Goal: Information Seeking & Learning: Learn about a topic

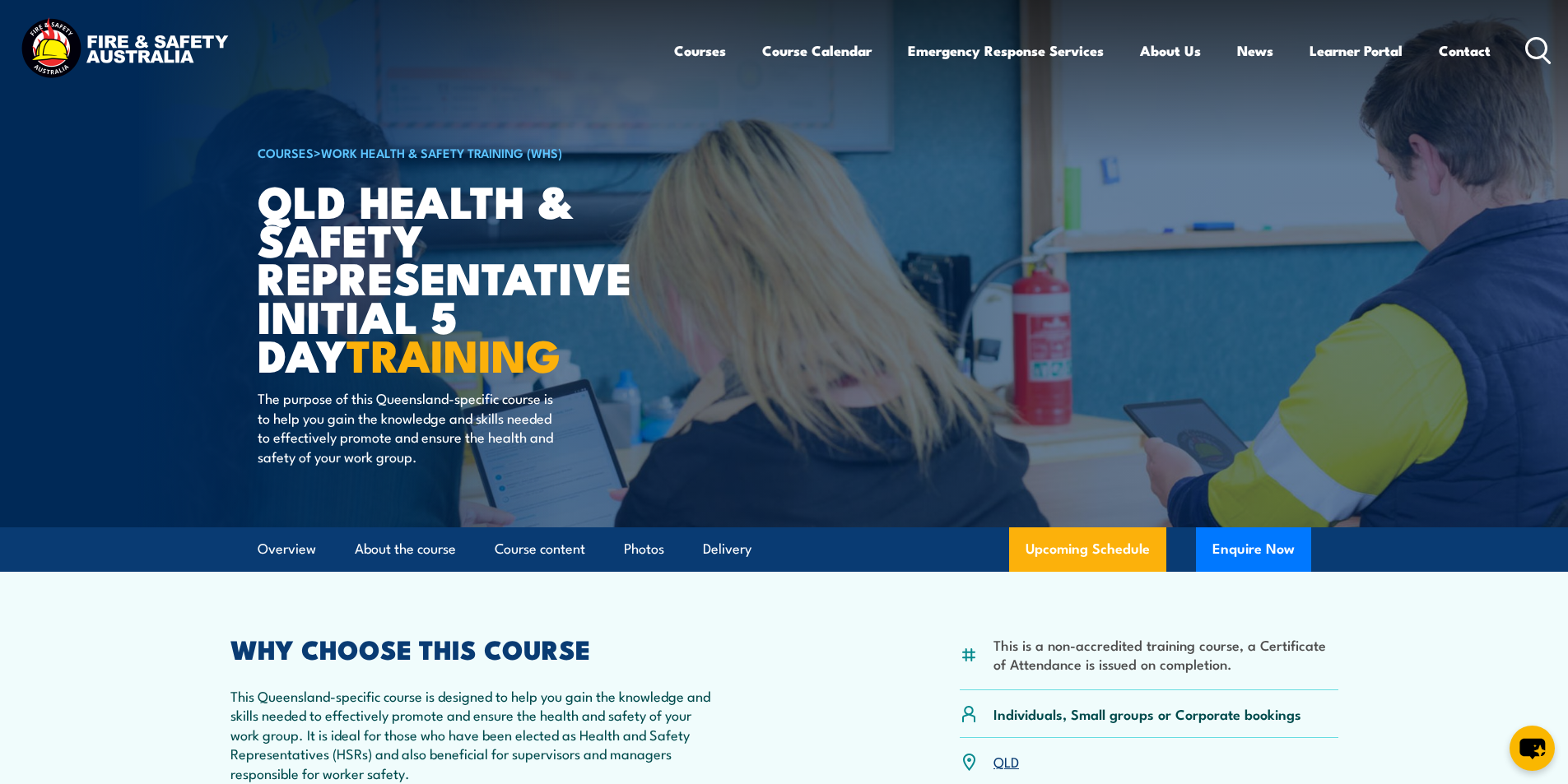
click at [1529, 51] on icon at bounding box center [1538, 50] width 26 height 27
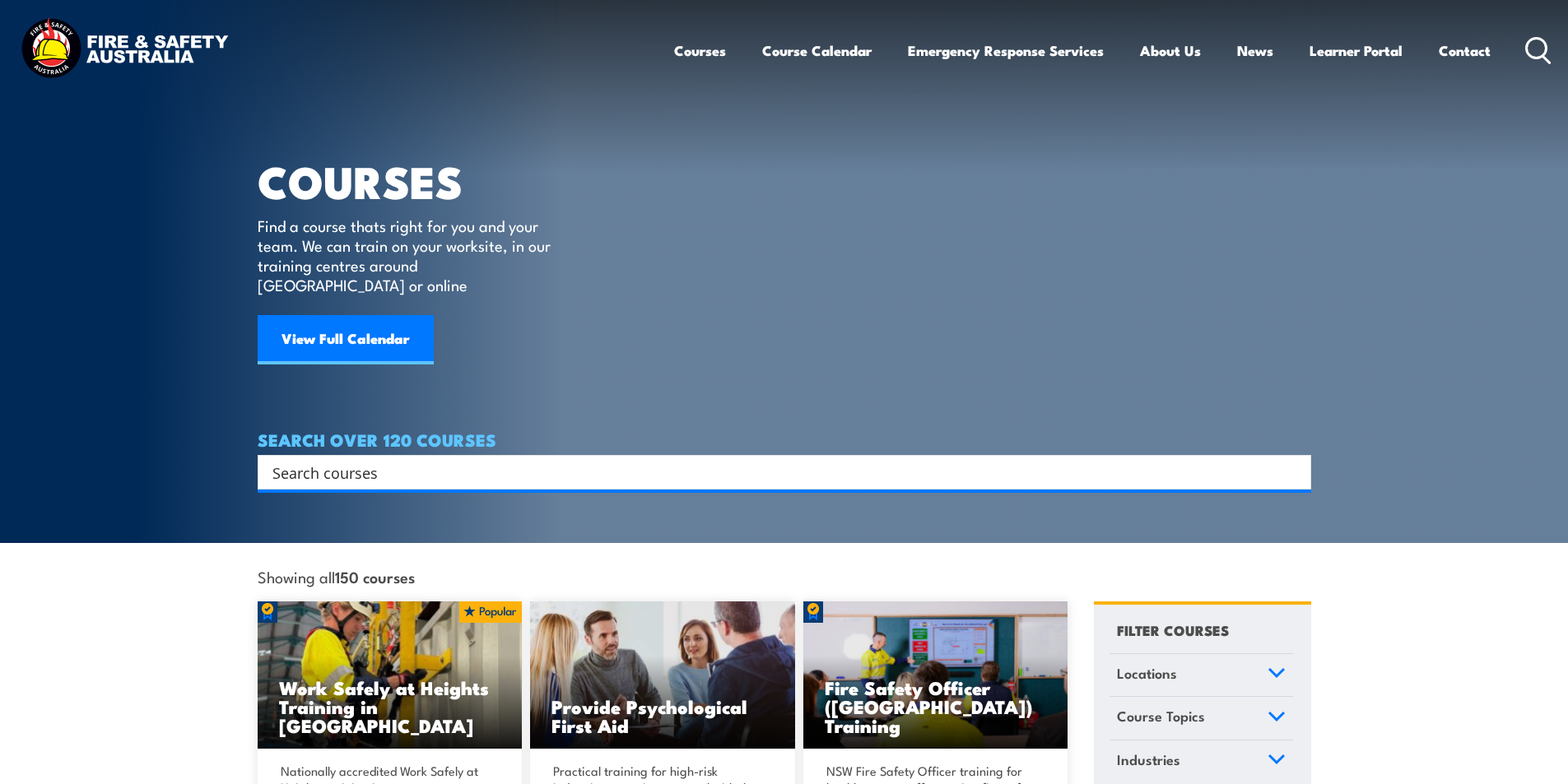
click at [367, 460] on input "Search input" at bounding box center [774, 472] width 1003 height 25
type input "C"
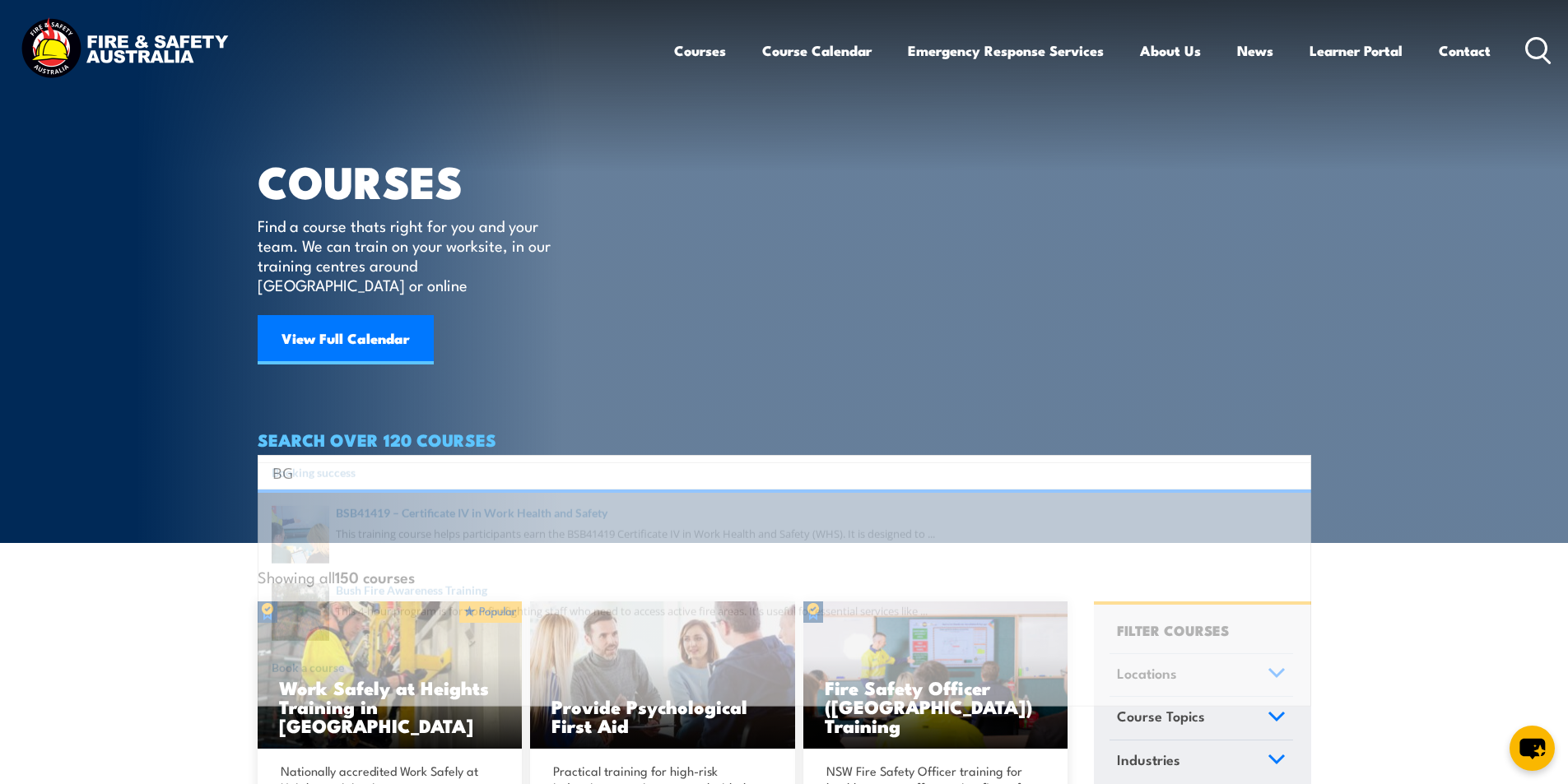
type input "B"
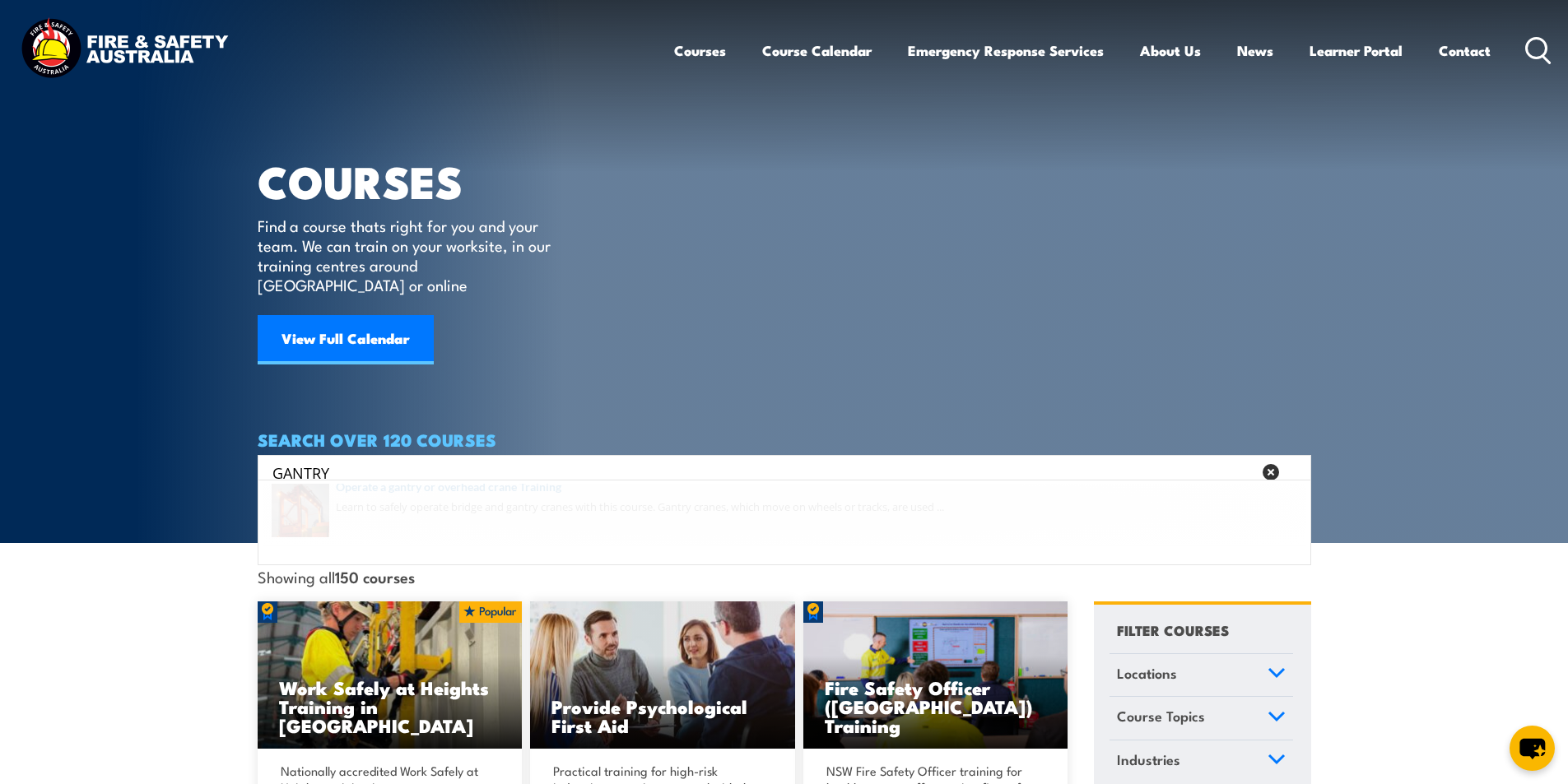
type input "GANTRY"
click at [537, 500] on span at bounding box center [784, 522] width 1043 height 77
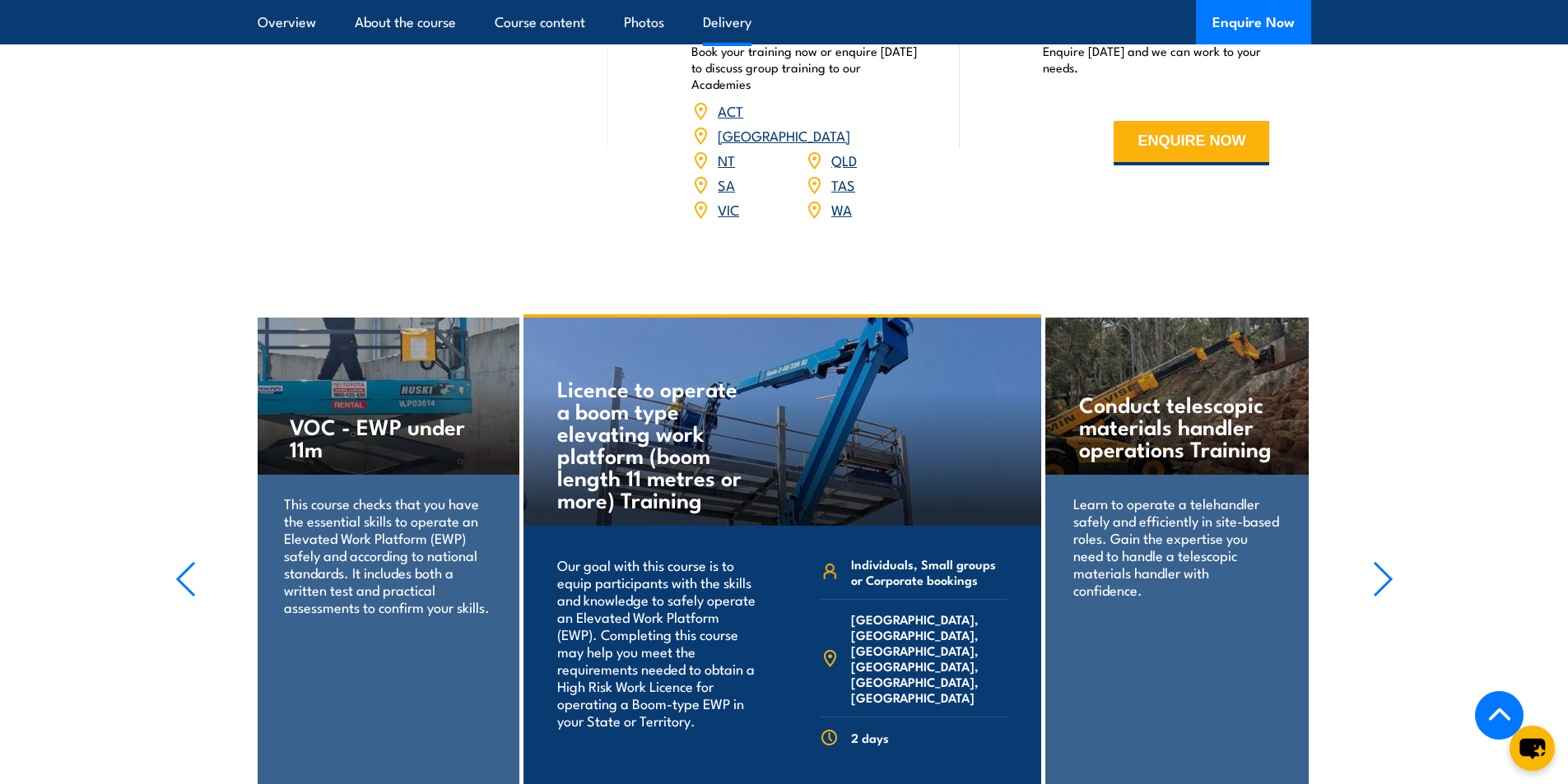
scroll to position [2056, 0]
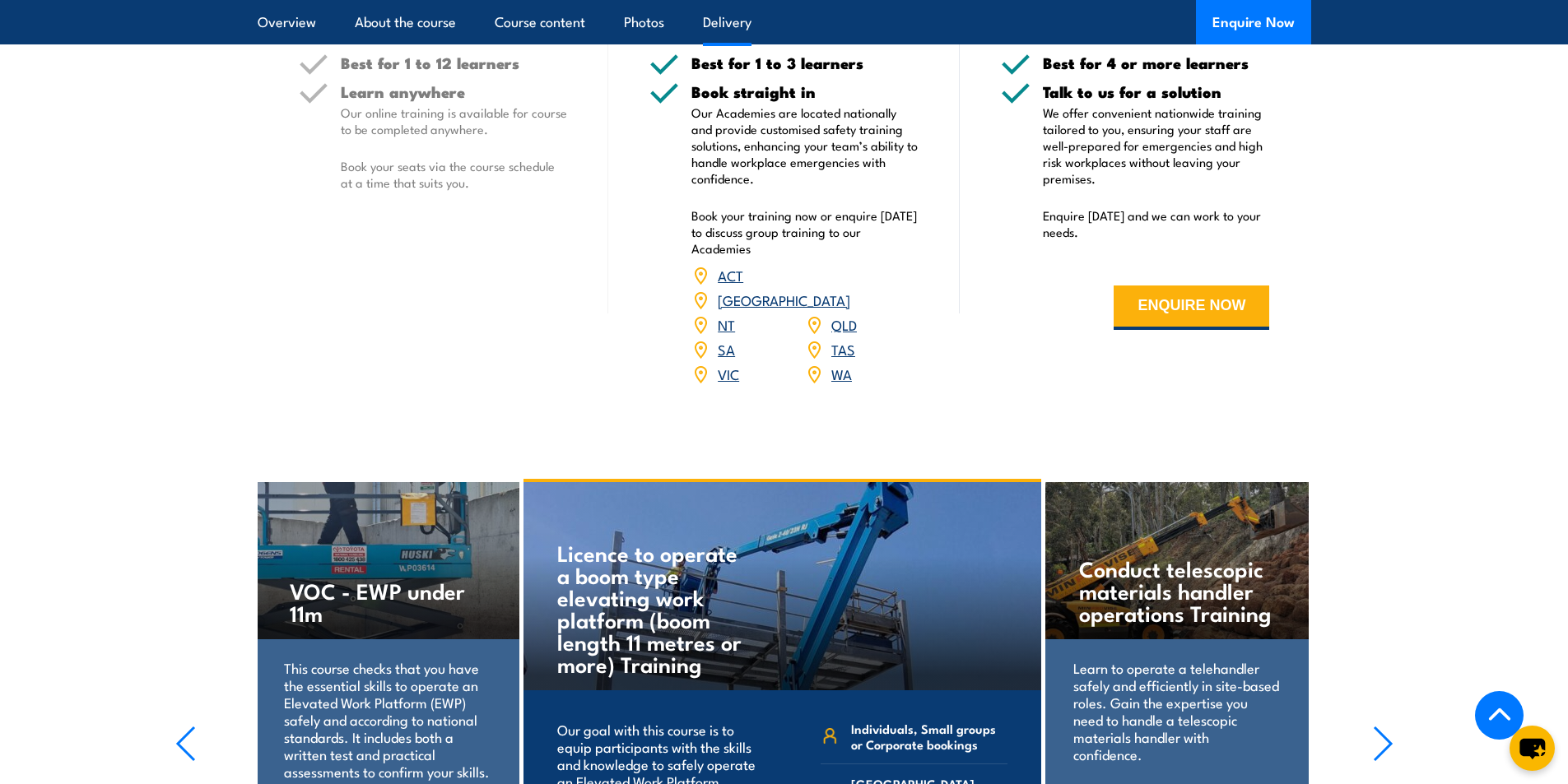
click at [731, 364] on link "VIC" at bounding box center [728, 373] width 21 height 20
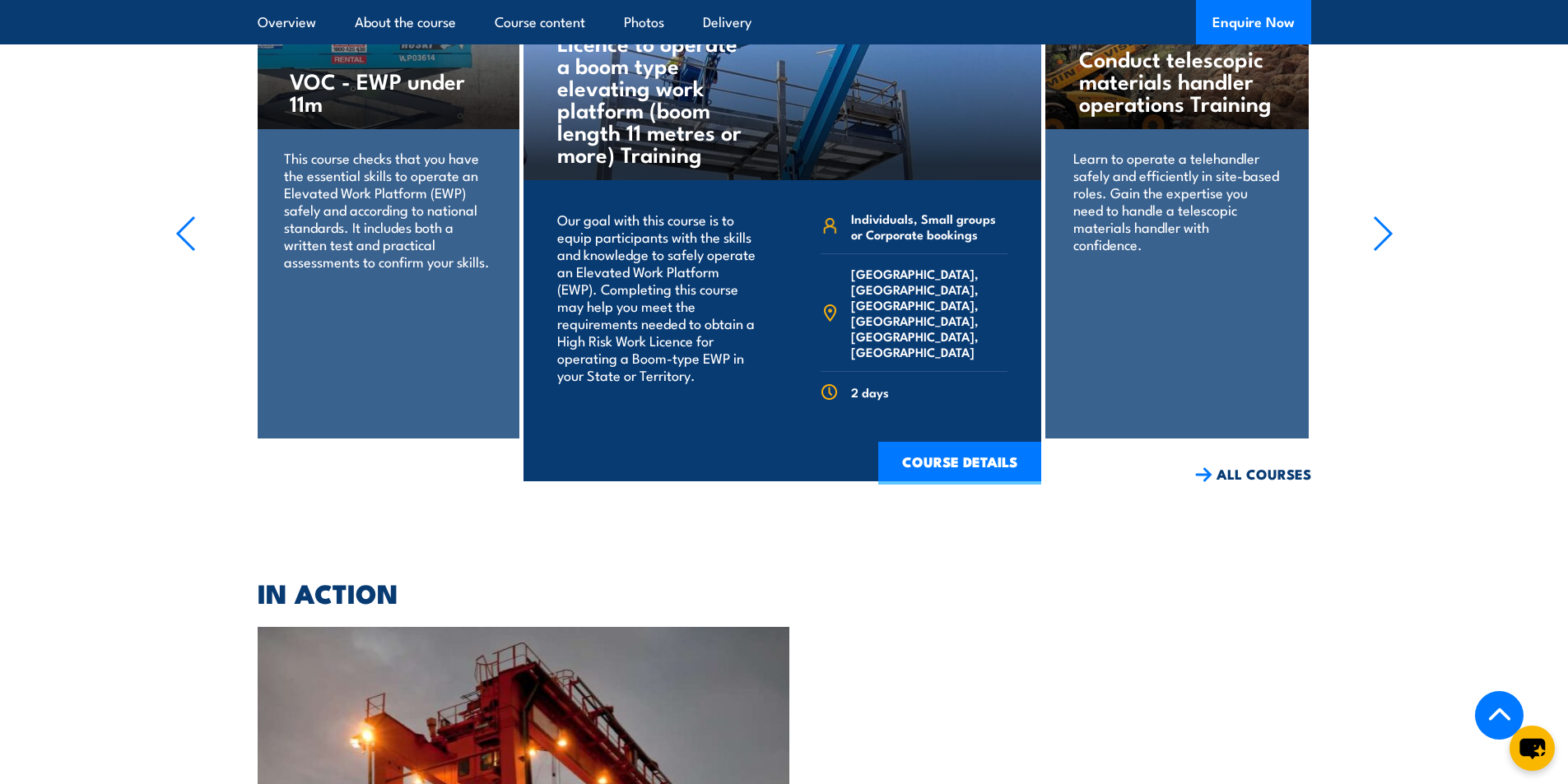
scroll to position [2115, 0]
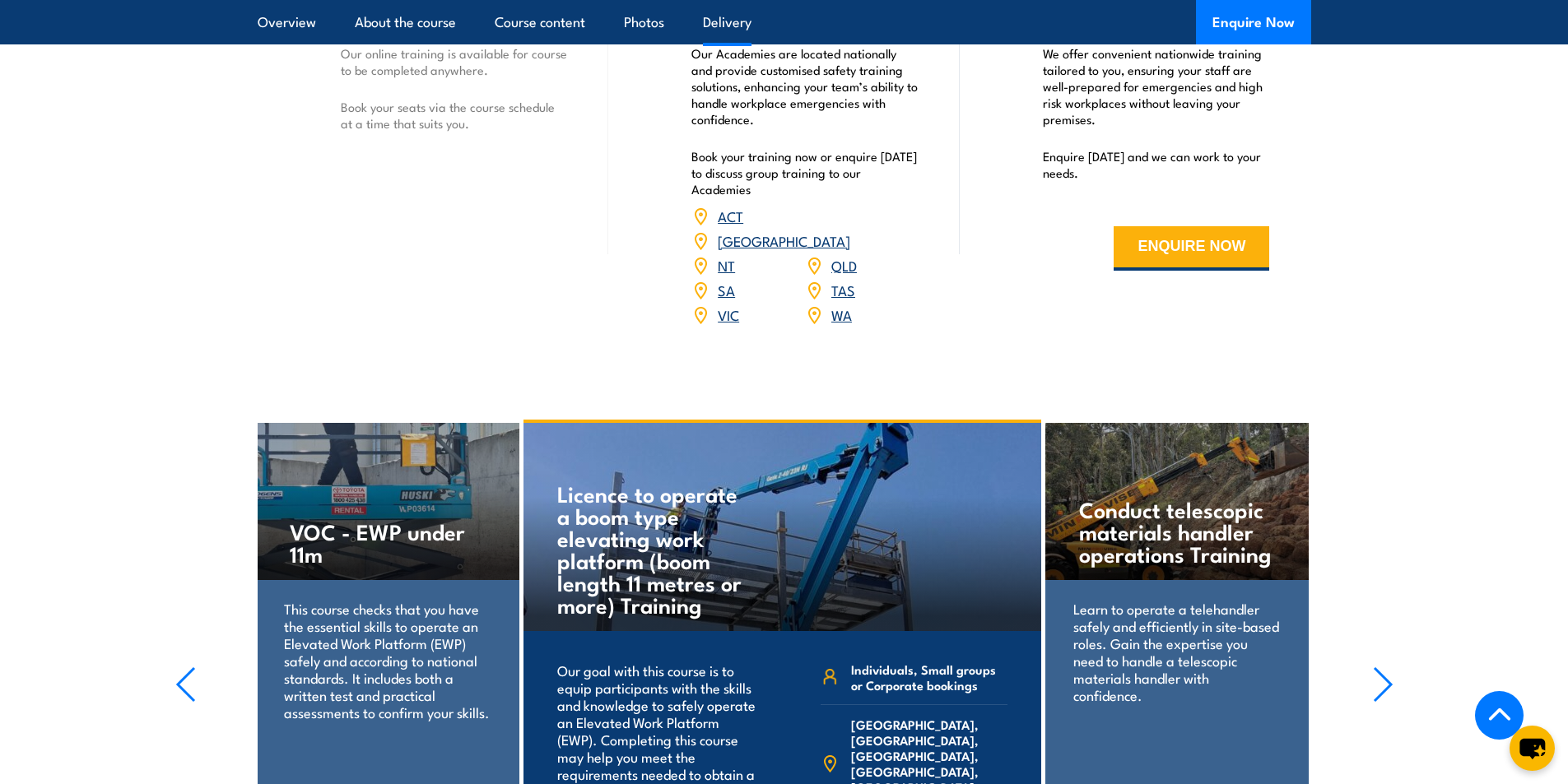
click at [730, 304] on link "VIC" at bounding box center [728, 314] width 21 height 20
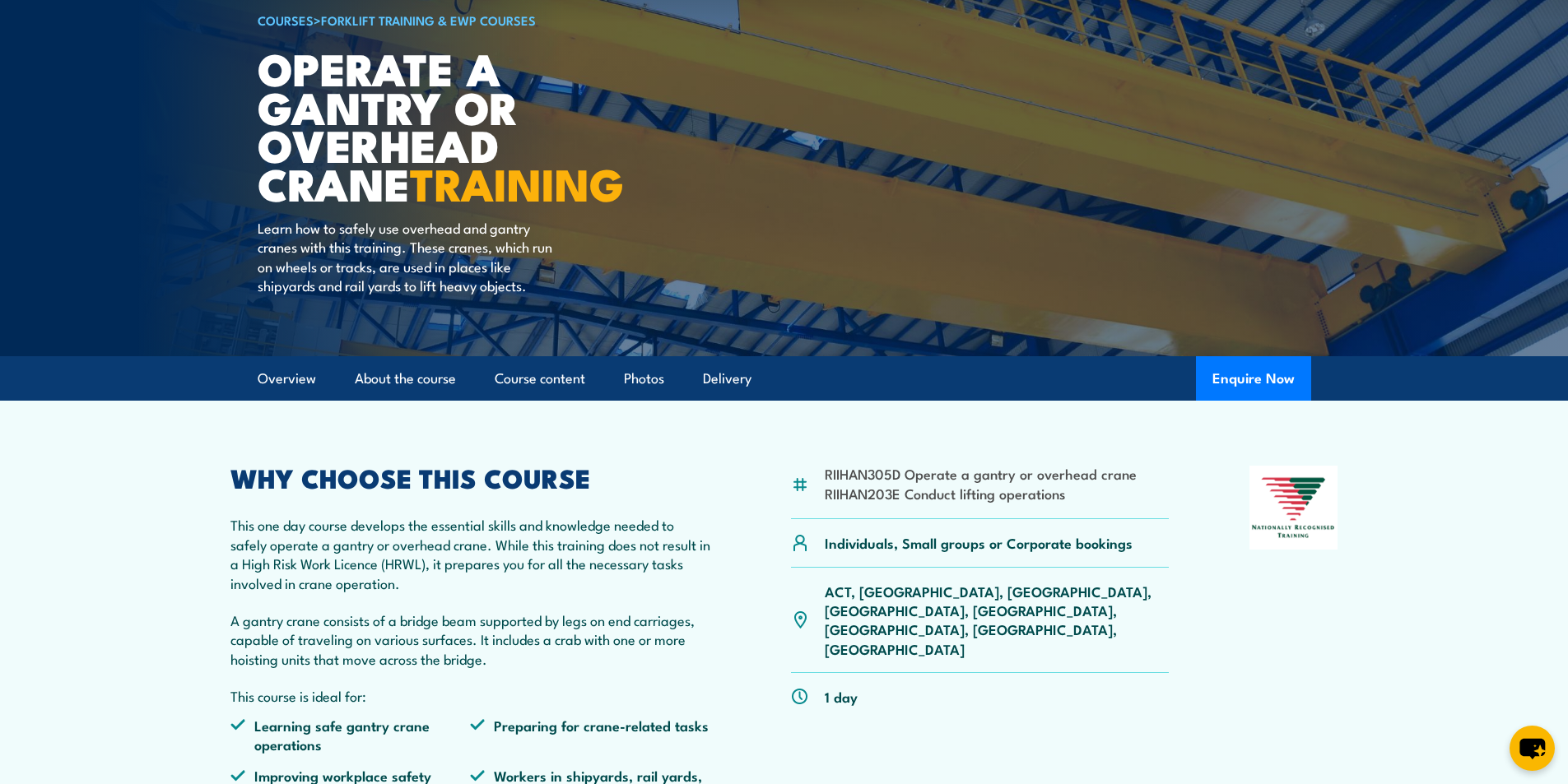
scroll to position [0, 0]
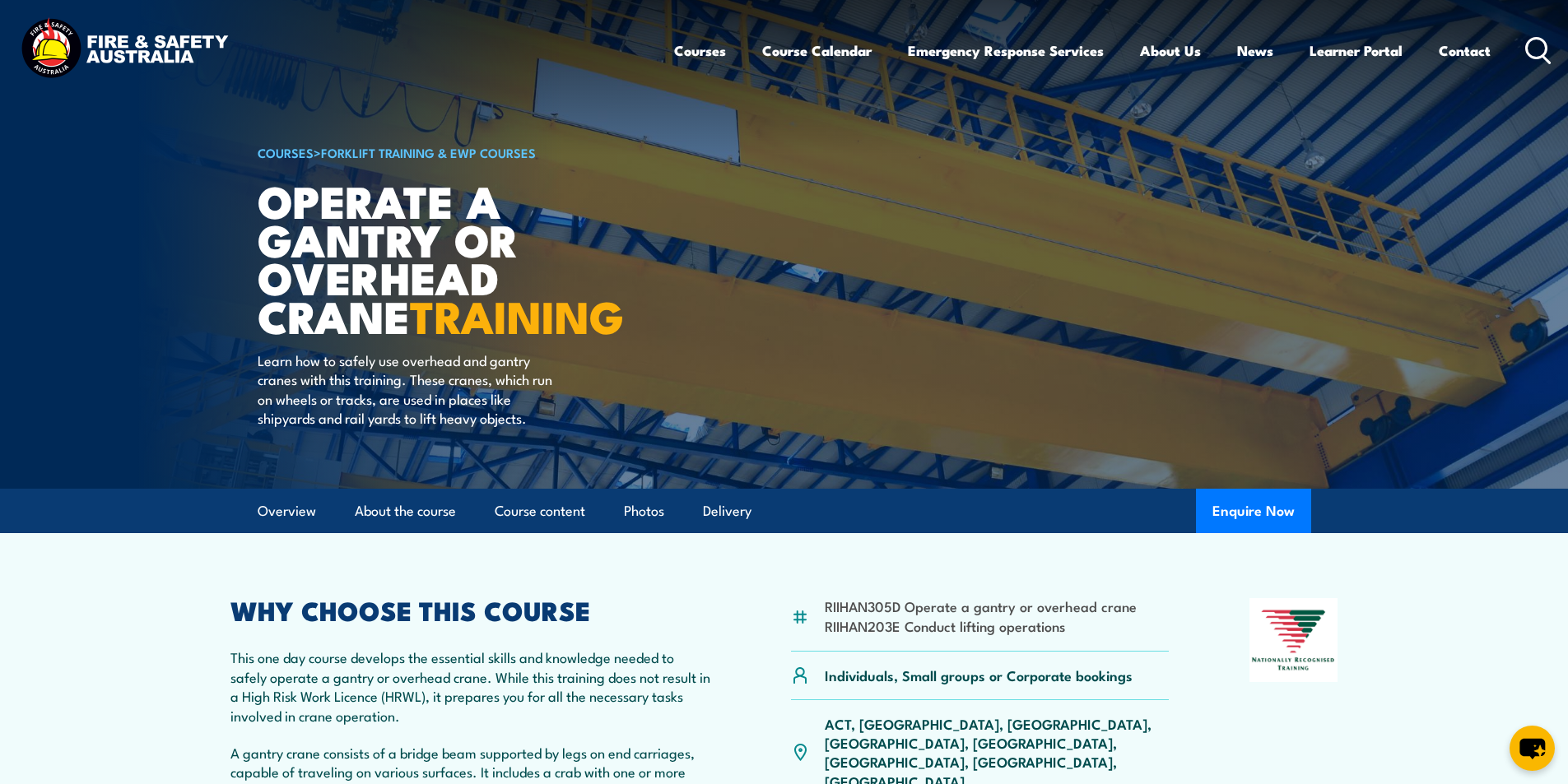
click at [1538, 44] on icon at bounding box center [1538, 50] width 26 height 27
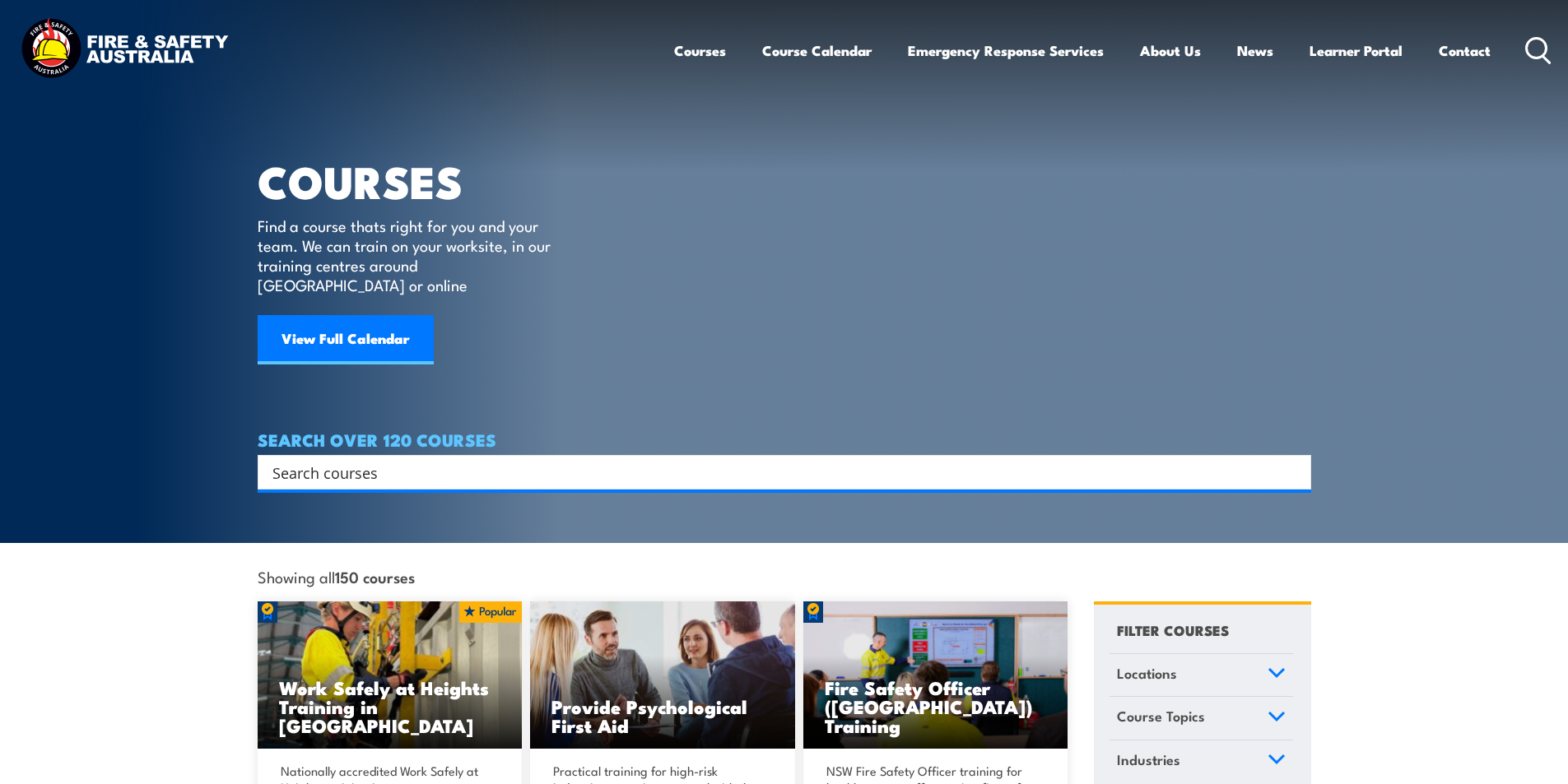
drag, startPoint x: 408, startPoint y: 470, endPoint x: 405, endPoint y: 463, distance: 7.6
click at [405, 463] on div "Search Filter by Locations Australian Capital Territory New South Wales Norther…" at bounding box center [784, 471] width 1054 height 34
type input "HOIST LIFTING"
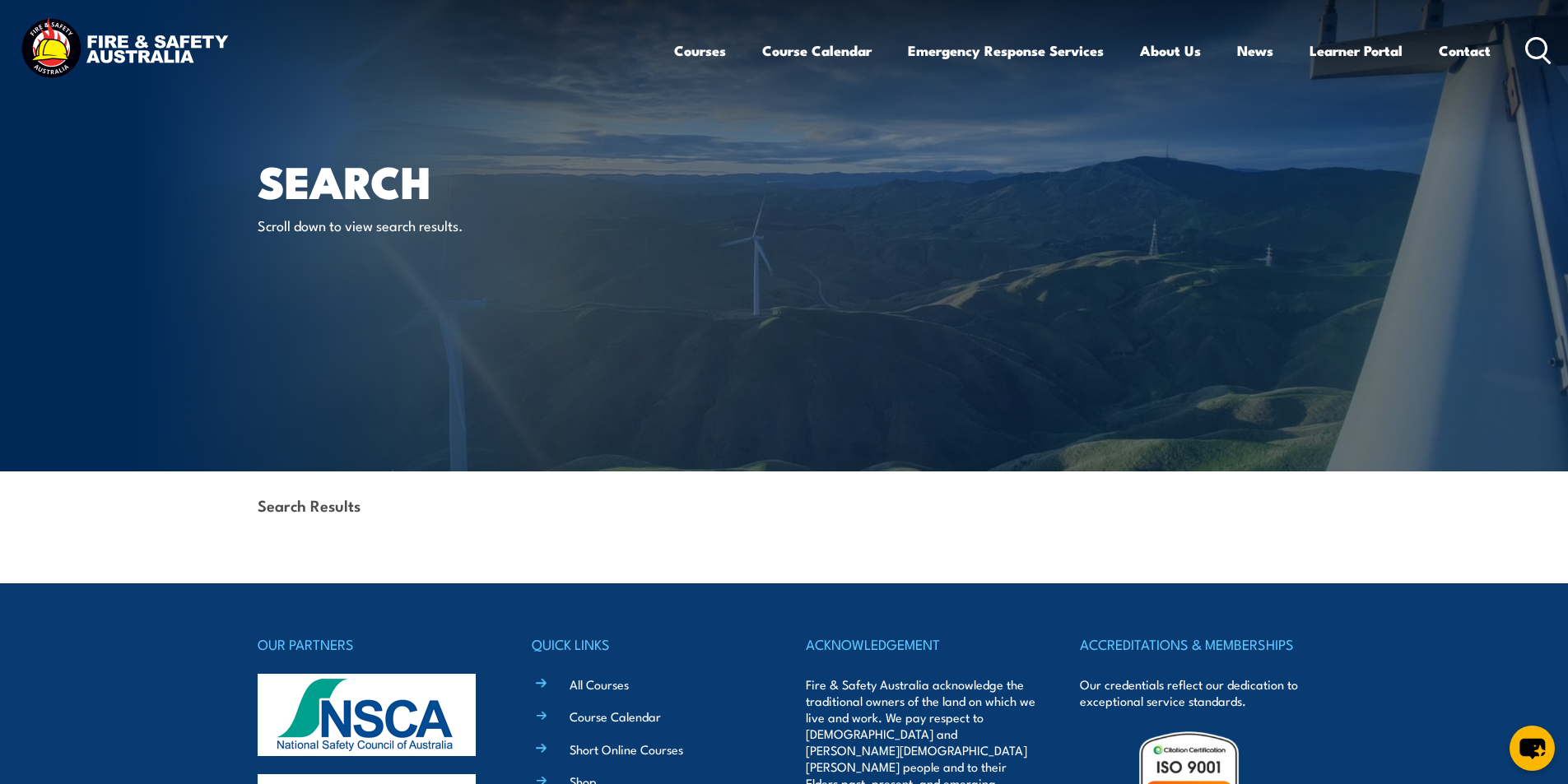
click at [1534, 47] on icon at bounding box center [1538, 50] width 26 height 27
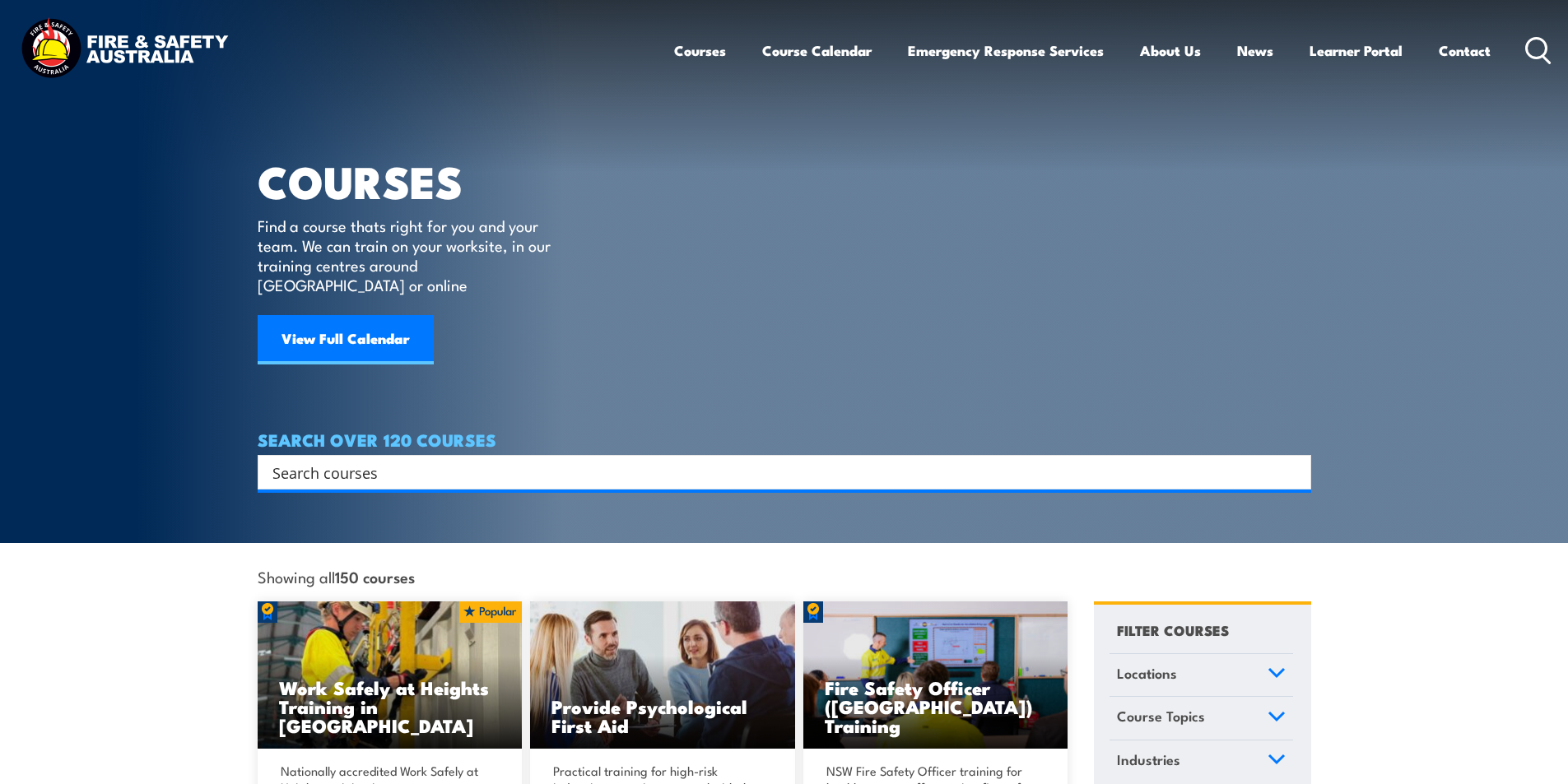
click at [389, 460] on input "Search input" at bounding box center [774, 472] width 1003 height 25
type input "LIFTING"
click at [316, 460] on input "Search input" at bounding box center [774, 472] width 1003 height 25
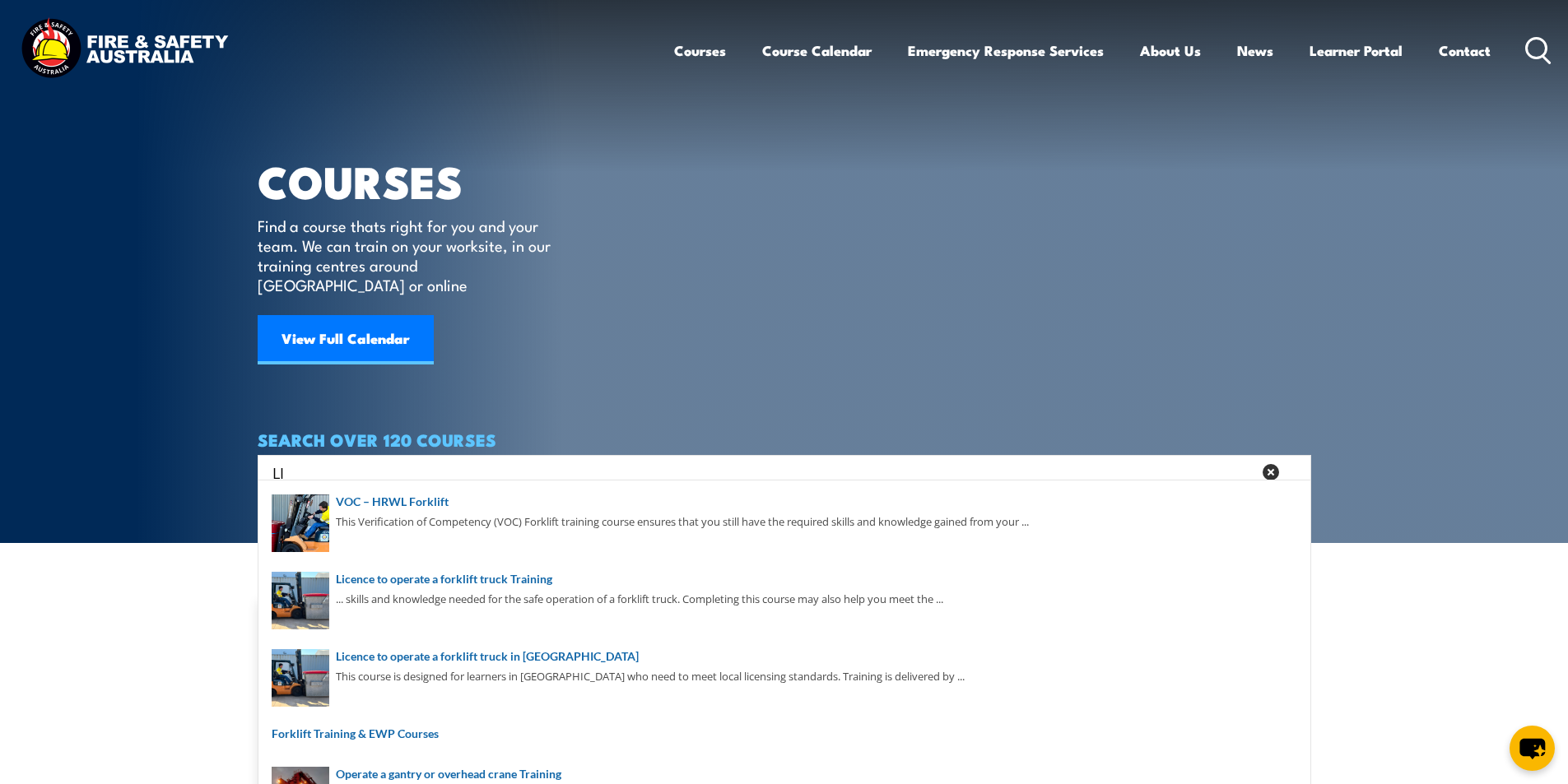
type input "L"
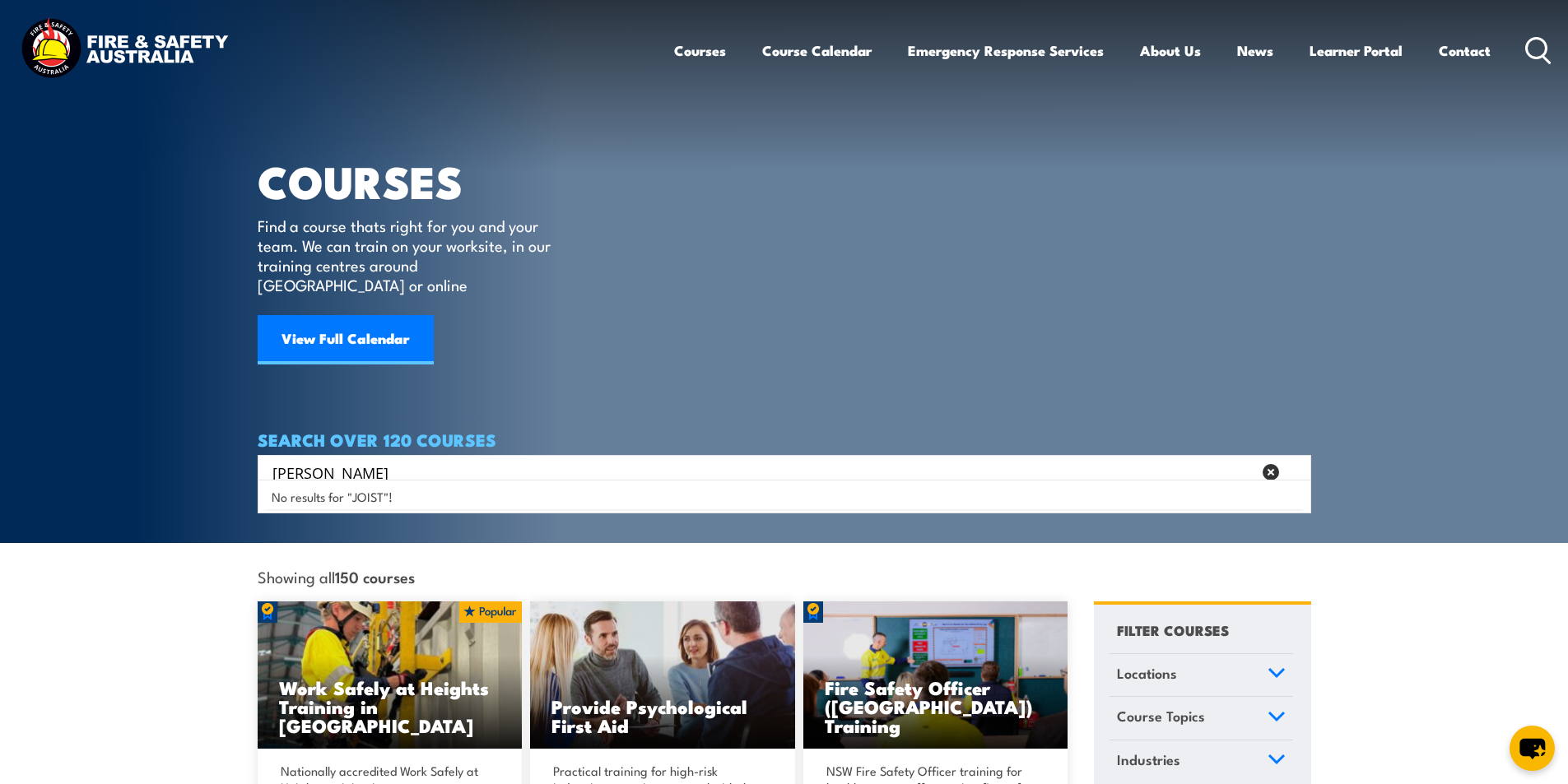
type input "J"
type input "HOIST"
click at [1376, 395] on section "COURSES Find a course thats right for you and your team. We can train on your w…" at bounding box center [784, 272] width 1568 height 543
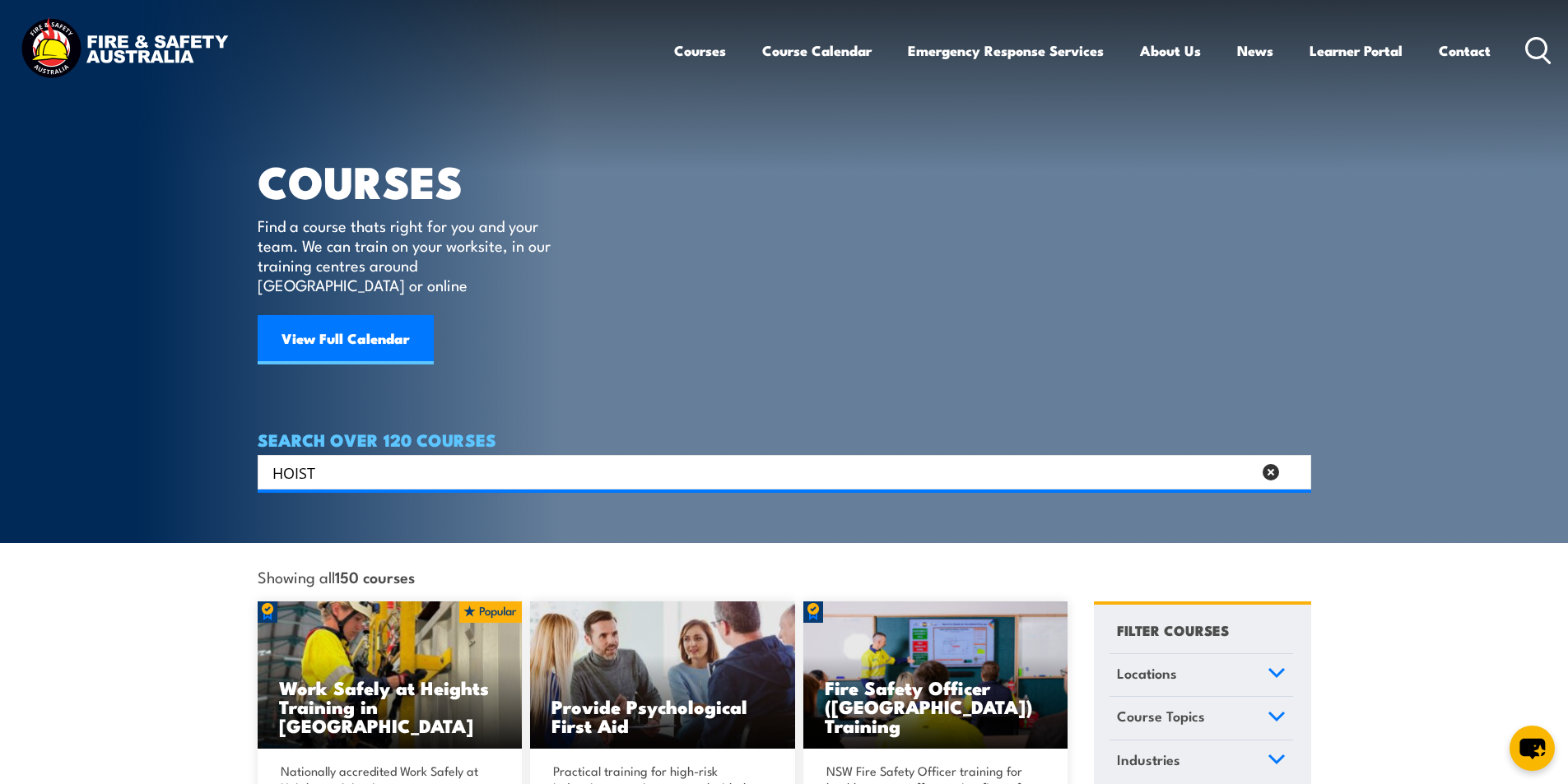
drag, startPoint x: 357, startPoint y: 456, endPoint x: 0, endPoint y: 431, distance: 357.9
click at [26, 456] on section "COURSES Find a course thats right for you and your team. We can train on your w…" at bounding box center [784, 272] width 1568 height 543
